Goal: Task Accomplishment & Management: Manage account settings

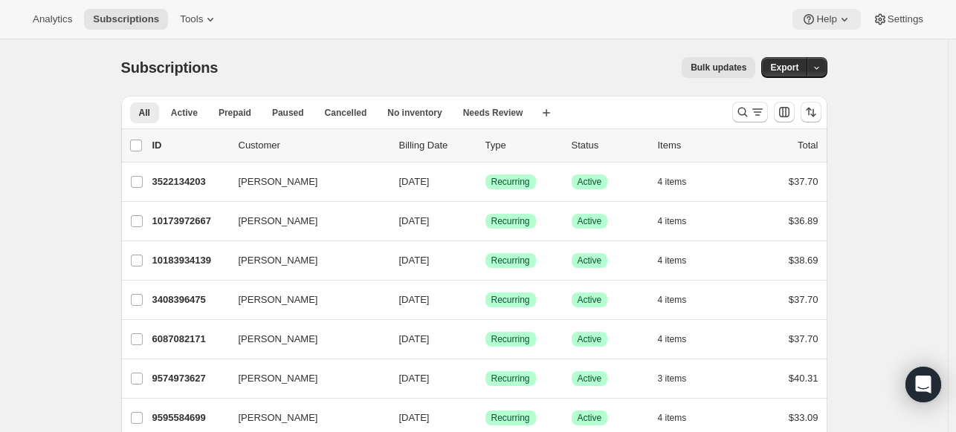
click at [829, 22] on span "Help" at bounding box center [826, 19] width 20 height 12
click at [814, 59] on button "Setup guide" at bounding box center [827, 50] width 60 height 24
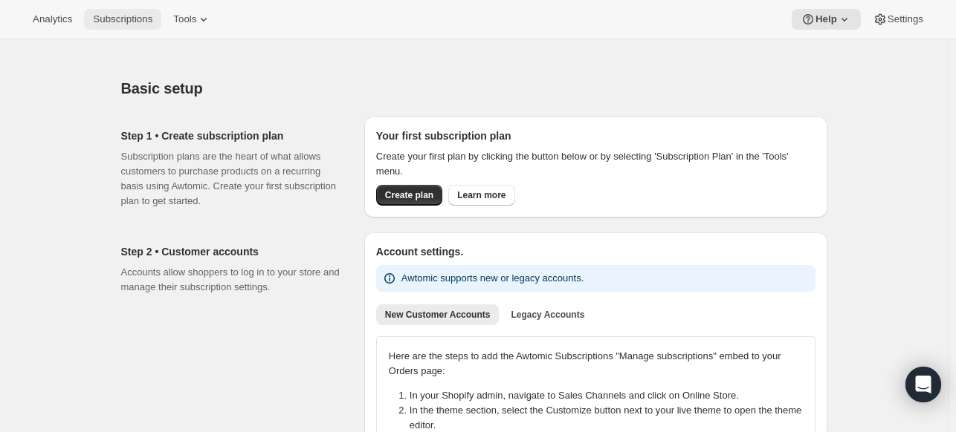
click at [116, 24] on span "Subscriptions" at bounding box center [122, 19] width 59 height 12
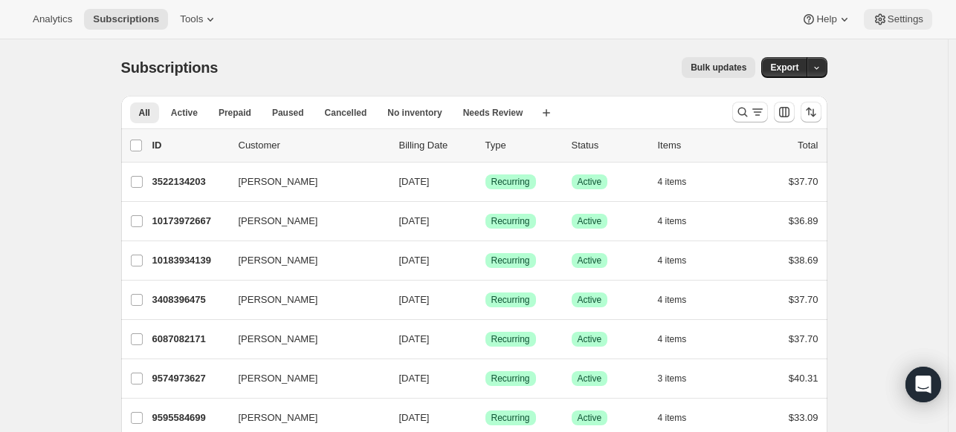
click at [913, 11] on button "Settings" at bounding box center [897, 19] width 68 height 21
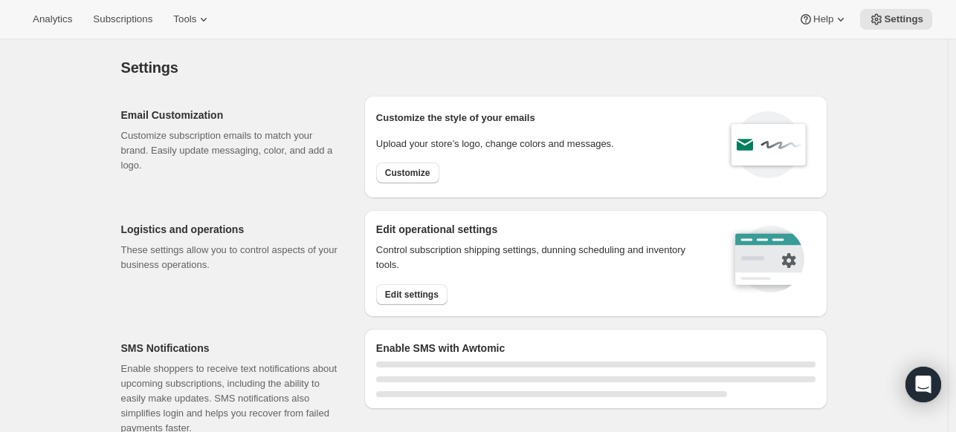
select select "22:00"
select select "09:00"
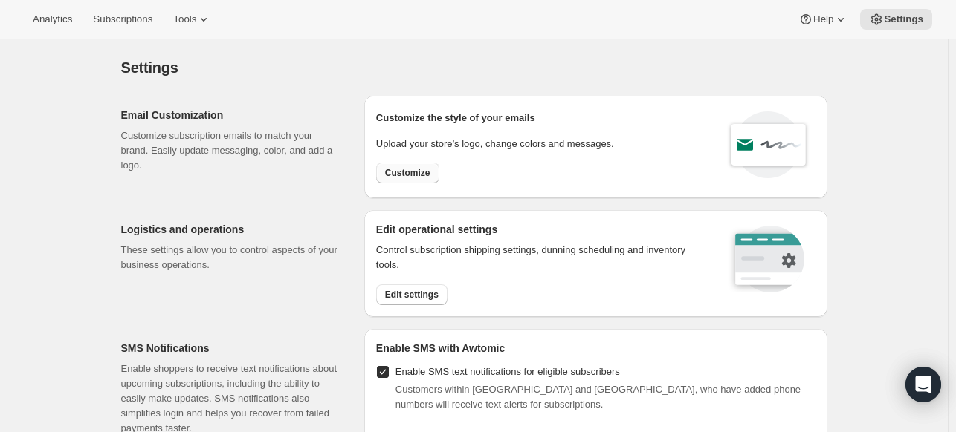
click at [407, 172] on span "Customize" at bounding box center [407, 173] width 45 height 12
select select "subscriptionMessage"
select select "5"
select select "15"
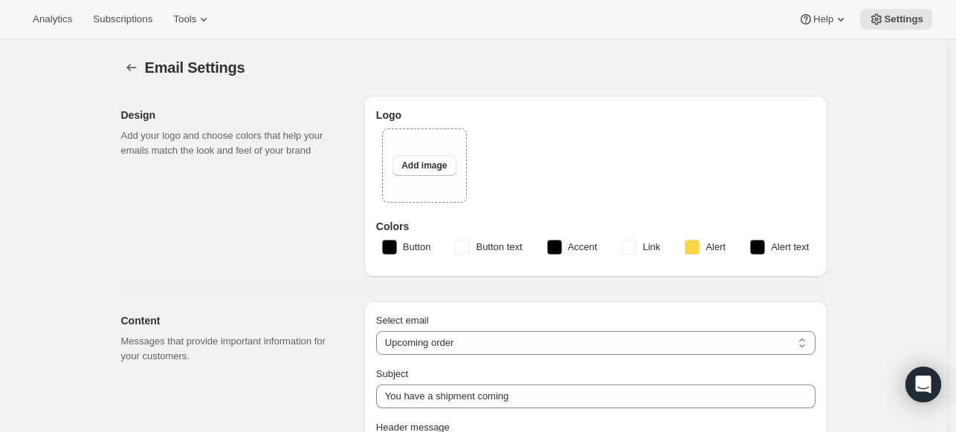
type input "Adoption is the Key - September's BlacBox"
type textarea "I've been getting this all wrong!! Myself and many others like me, REALLY want …"
select select "3"
type input "1 Trill Project LLC"
checkbox input "false"
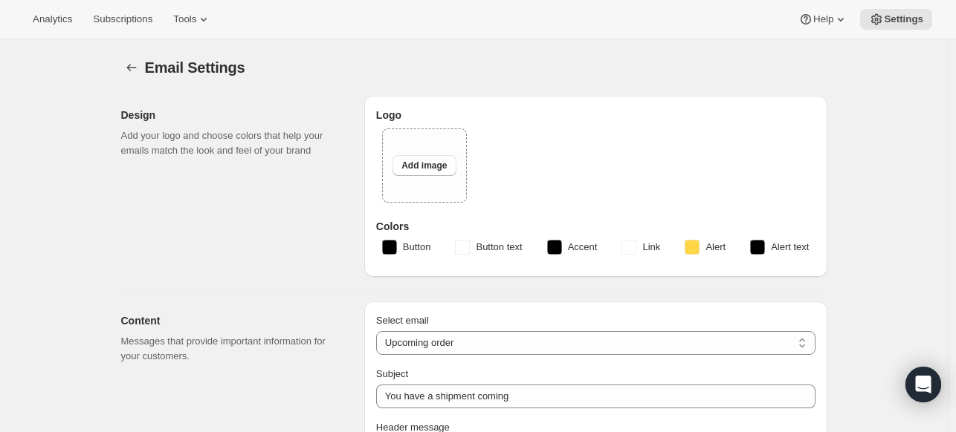
type input "[EMAIL_ADDRESS][DOMAIN_NAME]"
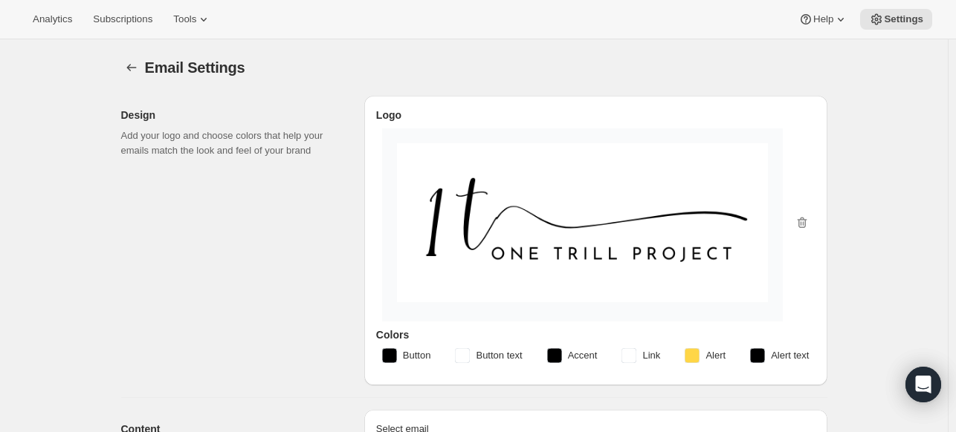
checkbox input "true"
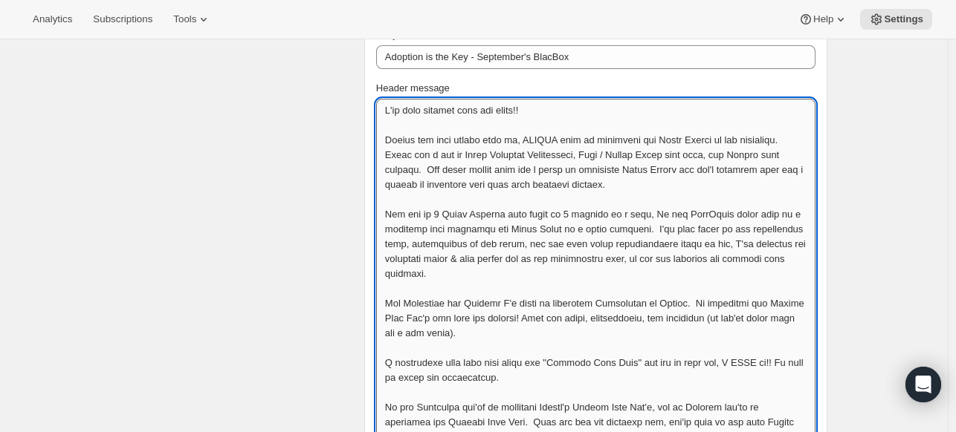
scroll to position [446, 0]
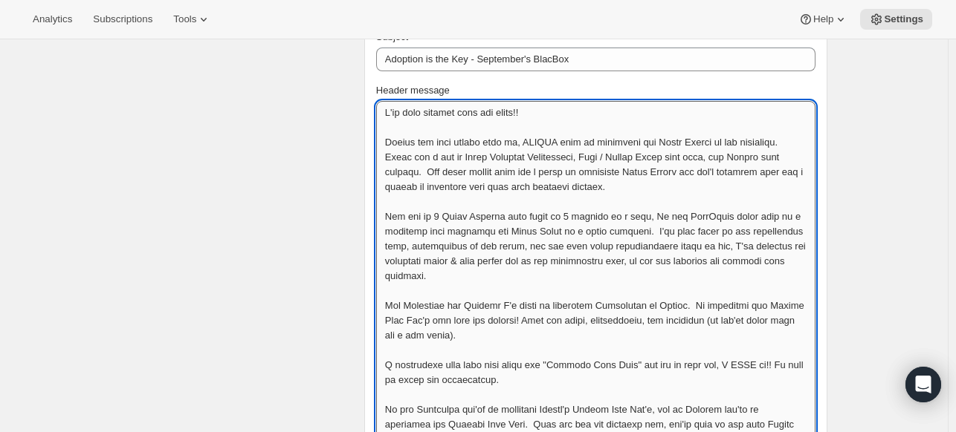
drag, startPoint x: 545, startPoint y: 289, endPoint x: 380, endPoint y: 114, distance: 240.3
click at [380, 114] on textarea "Header message" at bounding box center [595, 335] width 439 height 468
